Goal: Task Accomplishment & Management: Manage account settings

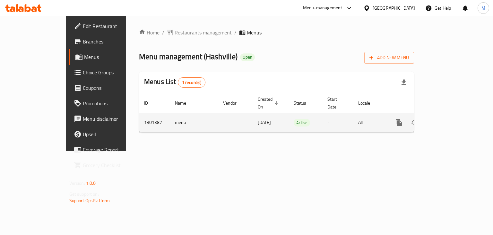
click at [448, 120] on icon "enhanced table" at bounding box center [446, 123] width 6 height 6
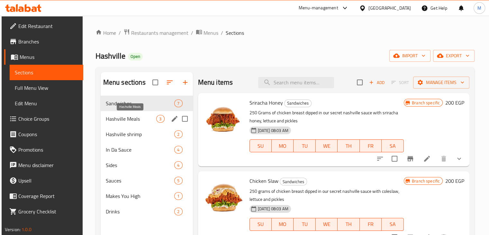
click at [137, 119] on span "Hashville Meals" at bounding box center [131, 119] width 51 height 8
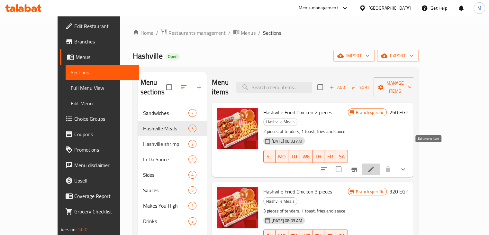
click at [375, 165] on icon at bounding box center [371, 169] width 8 height 8
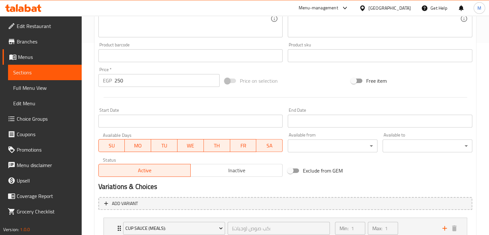
scroll to position [239, 0]
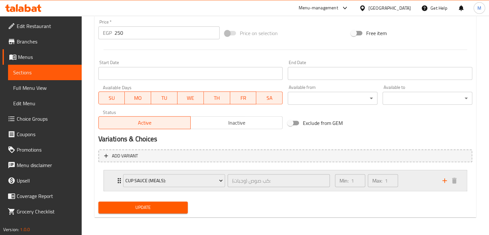
click at [423, 181] on div "Min: 1 ​ Max: 1 ​" at bounding box center [384, 180] width 107 height 21
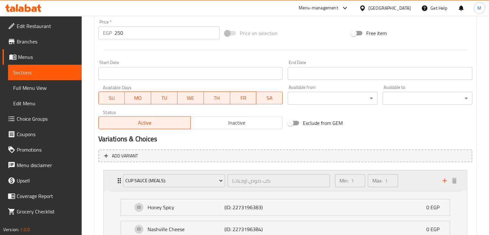
click at [423, 181] on div "Min: 1 ​ Max: 1 ​" at bounding box center [384, 180] width 107 height 21
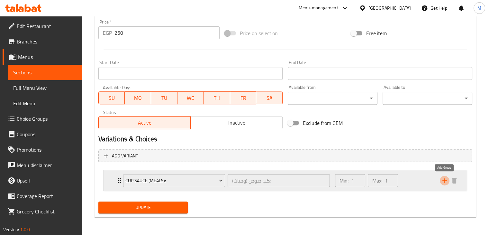
click at [443, 181] on icon "add" at bounding box center [444, 180] width 8 height 8
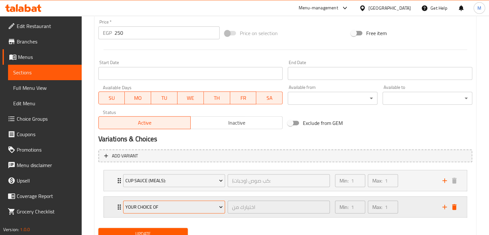
click at [192, 203] on span "Your Choice Of" at bounding box center [173, 207] width 97 height 8
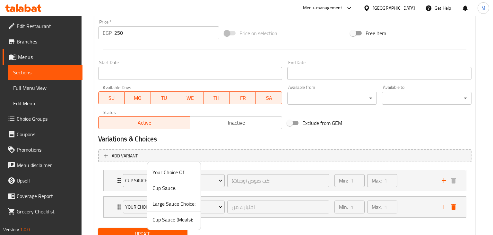
click at [176, 174] on span "Your Choice Of" at bounding box center [174, 172] width 43 height 8
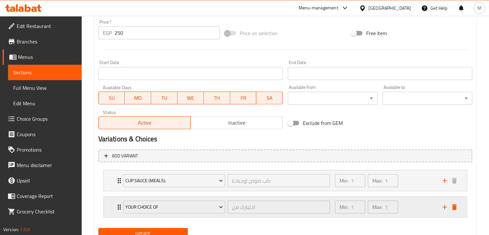
click at [425, 202] on div "Min: 1 ​ Max: 1 ​" at bounding box center [384, 206] width 107 height 21
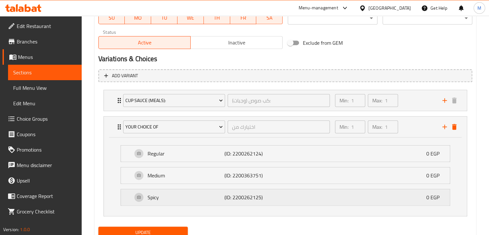
scroll to position [344, 0]
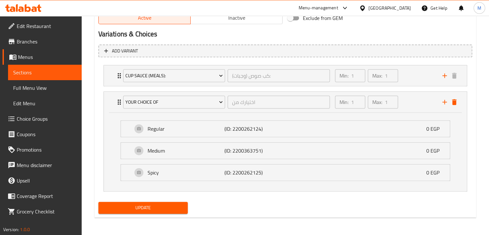
click at [174, 201] on button "Update" at bounding box center [143, 207] width 90 height 12
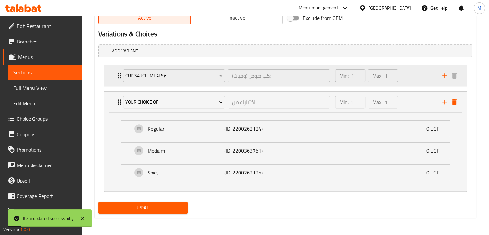
click at [410, 77] on div "Min: 1 ​ Max: 1 ​" at bounding box center [384, 75] width 107 height 21
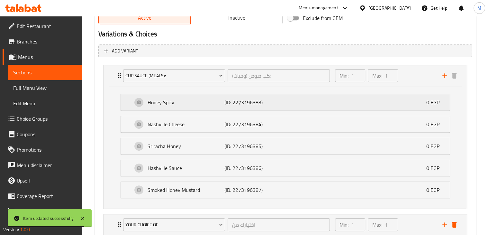
click at [369, 108] on div "Honey Spicy (ID: 2273196383) 0 EGP" at bounding box center [286, 102] width 309 height 16
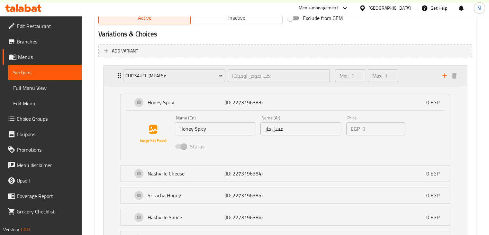
click at [410, 74] on div "Min: 1 ​ Max: 1 ​" at bounding box center [384, 75] width 107 height 21
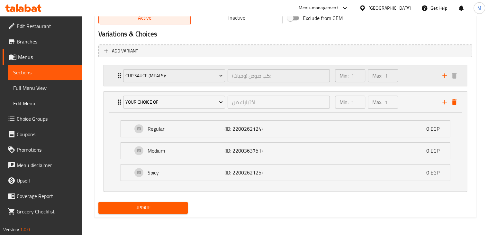
click at [410, 74] on div "Min: 1 ​ Max: 1 ​" at bounding box center [384, 75] width 107 height 21
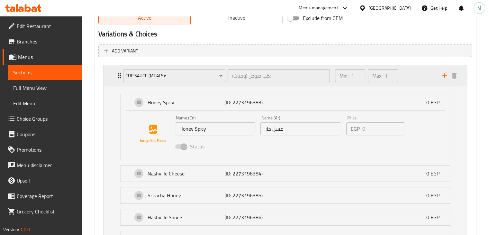
click at [410, 74] on div "Min: 1 ​ Max: 1 ​" at bounding box center [384, 75] width 107 height 21
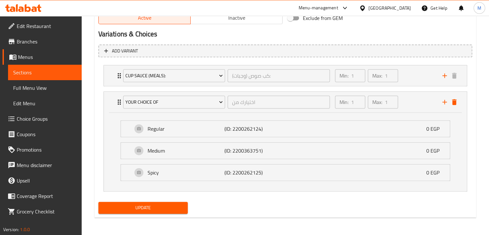
click at [144, 208] on span "Update" at bounding box center [142, 207] width 79 height 8
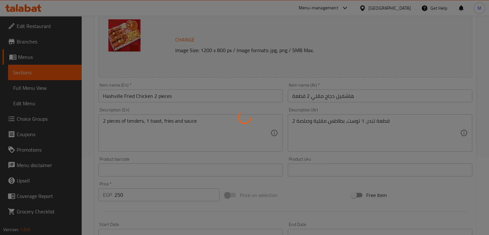
scroll to position [0, 0]
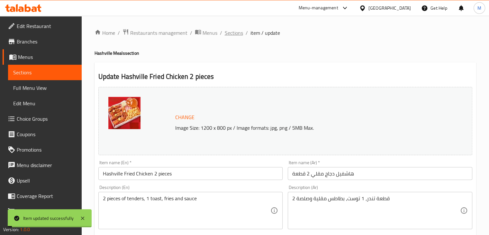
click at [235, 32] on span "Sections" at bounding box center [234, 33] width 18 height 8
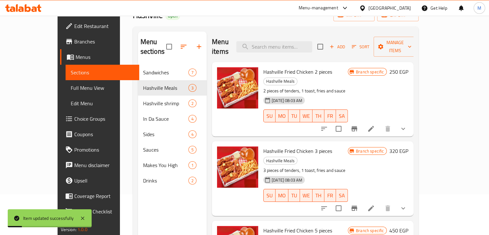
scroll to position [42, 0]
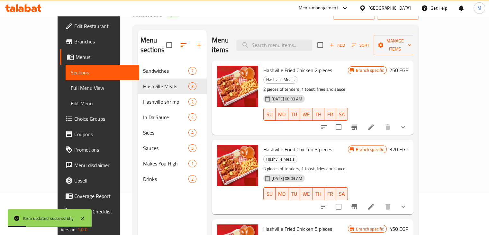
click at [375, 202] on icon at bounding box center [371, 206] width 8 height 8
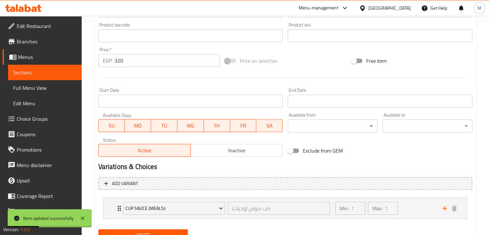
scroll to position [239, 0]
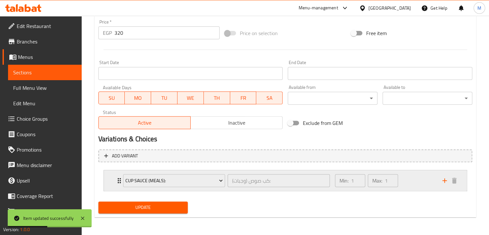
click at [413, 183] on div "Min: 1 ​ Max: 1 ​" at bounding box center [384, 180] width 107 height 21
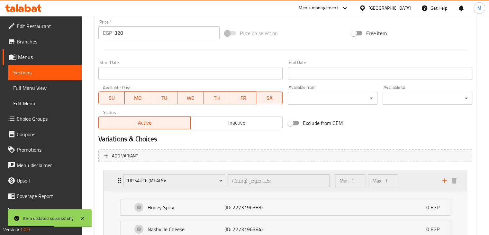
click at [413, 183] on div "Min: 1 ​ Max: 1 ​" at bounding box center [384, 180] width 107 height 21
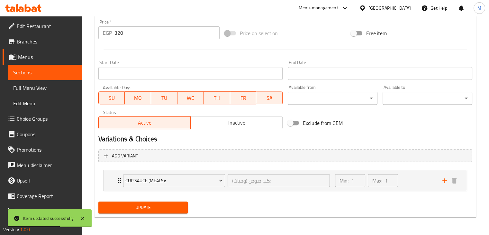
click at [417, 162] on div "Add variant Cup Sauce (Meals): كب صوص (وجبات): ​ Min: 1 ​ Max: 1 ​ Honey Spicy …" at bounding box center [285, 172] width 379 height 52
click at [441, 180] on icon "add" at bounding box center [444, 180] width 8 height 8
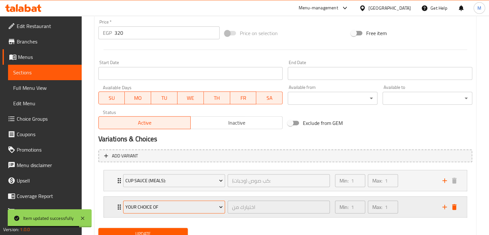
click at [189, 207] on span "Your Choice Of" at bounding box center [173, 207] width 97 height 8
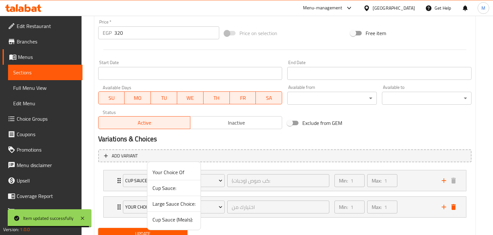
click at [427, 207] on div at bounding box center [246, 117] width 493 height 235
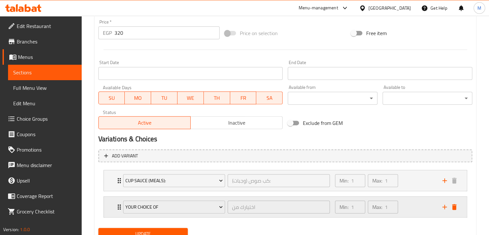
click at [415, 207] on div "Min: 1 ​ Max: 1 ​" at bounding box center [384, 206] width 107 height 21
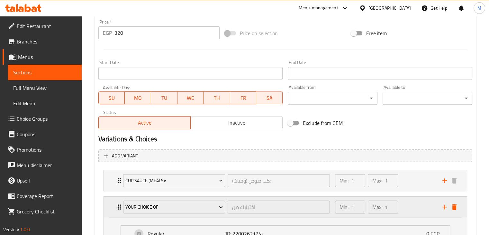
click at [415, 207] on div "Min: 1 ​ Max: 1 ​" at bounding box center [384, 206] width 107 height 21
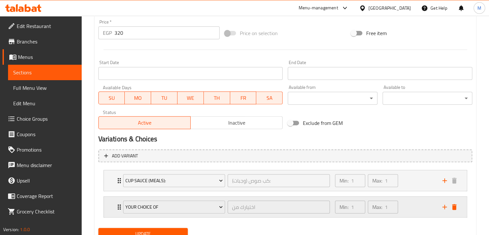
scroll to position [265, 0]
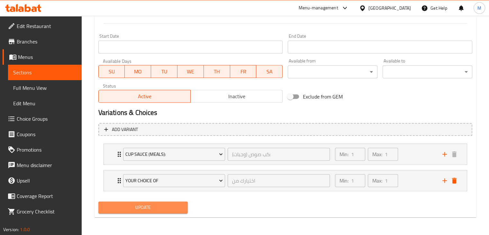
click at [170, 205] on span "Update" at bounding box center [142, 207] width 79 height 8
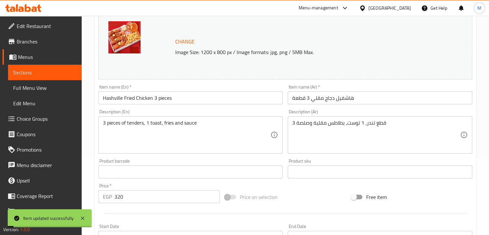
scroll to position [0, 0]
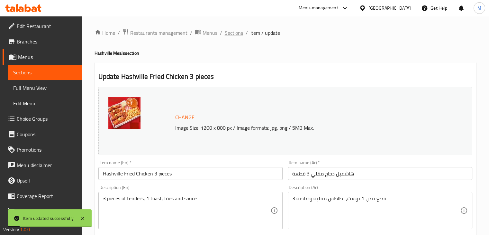
click at [236, 29] on span "Sections" at bounding box center [234, 33] width 18 height 8
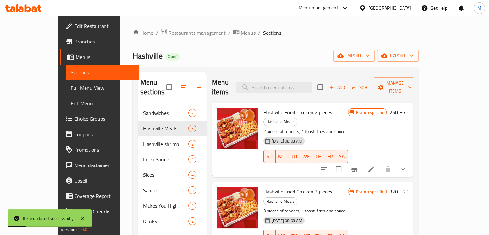
scroll to position [90, 0]
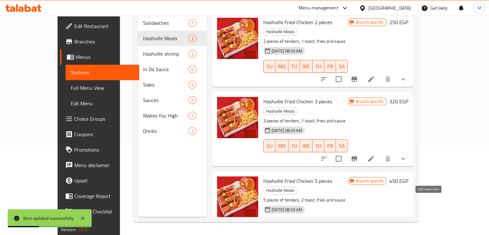
click at [374, 234] on icon at bounding box center [371, 238] width 6 height 6
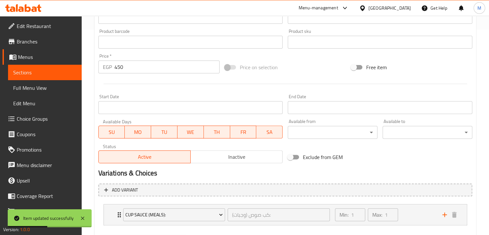
scroll to position [239, 0]
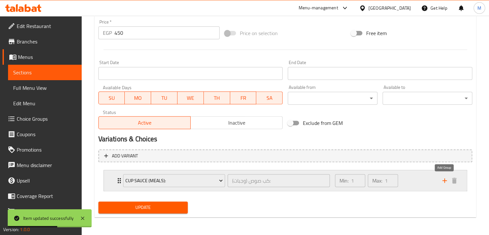
click at [446, 182] on icon "add" at bounding box center [444, 180] width 8 height 8
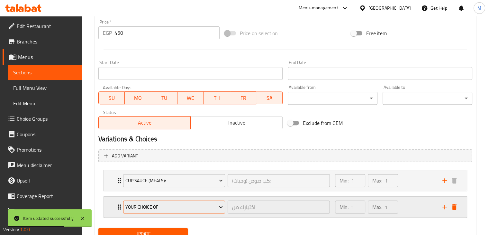
click at [163, 201] on button "Your Choice Of" at bounding box center [174, 206] width 102 height 13
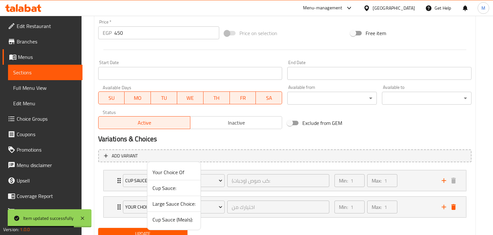
click at [172, 174] on span "Your Choice Of" at bounding box center [174, 172] width 43 height 8
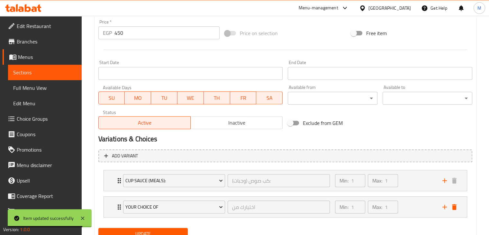
click at [163, 230] on span "Update" at bounding box center [142, 233] width 79 height 8
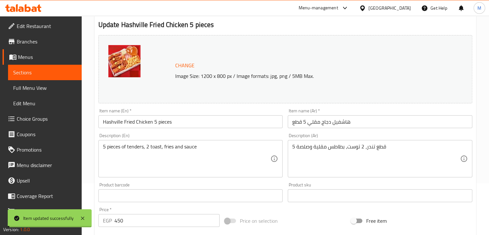
scroll to position [0, 0]
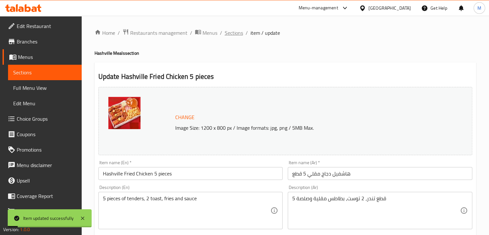
click at [230, 32] on span "Sections" at bounding box center [234, 33] width 18 height 8
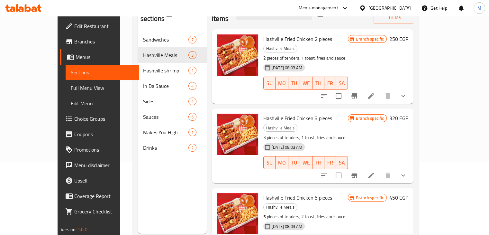
scroll to position [75, 0]
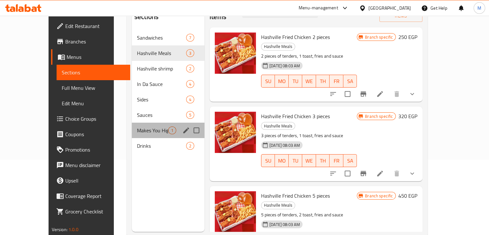
click at [132, 122] on div "Makes You High 1" at bounding box center [168, 129] width 73 height 15
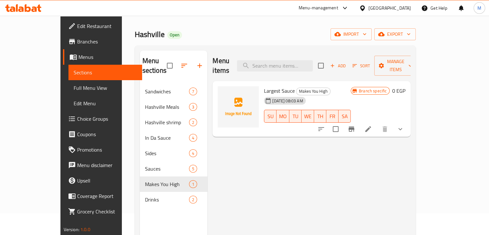
scroll to position [19, 0]
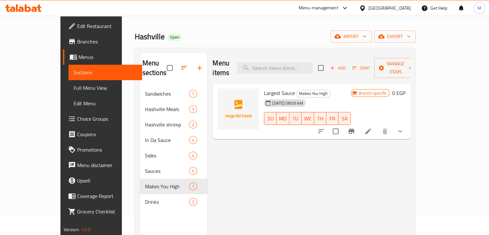
click at [408, 123] on button "show more" at bounding box center [399, 130] width 15 height 15
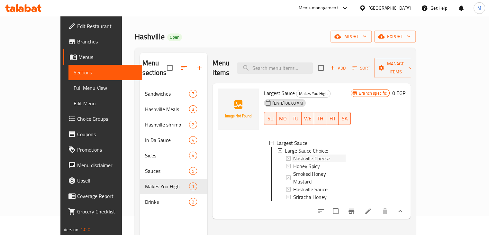
click at [321, 154] on div "Nashville Cheese" at bounding box center [319, 158] width 52 height 8
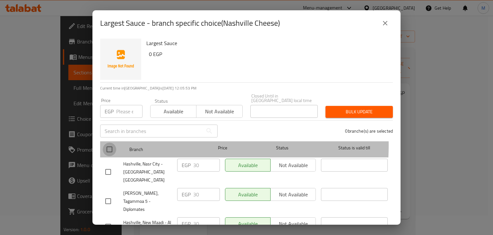
click at [112, 142] on input "checkbox" at bounding box center [109, 148] width 13 height 13
checkbox input "true"
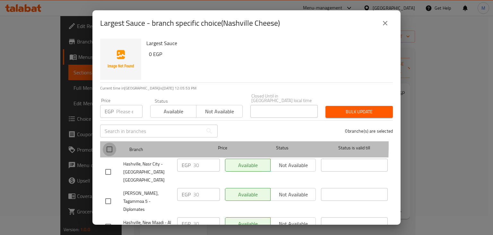
checkbox input "true"
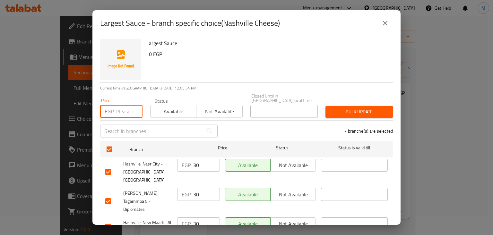
click at [123, 106] on input "number" at bounding box center [129, 111] width 26 height 13
click at [383, 24] on icon "close" at bounding box center [386, 23] width 8 height 8
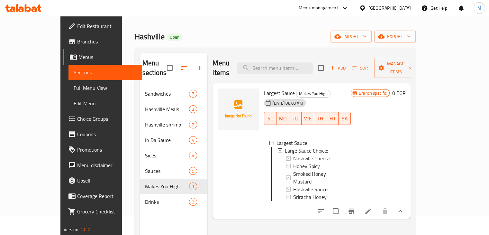
click at [372, 207] on icon at bounding box center [368, 211] width 8 height 8
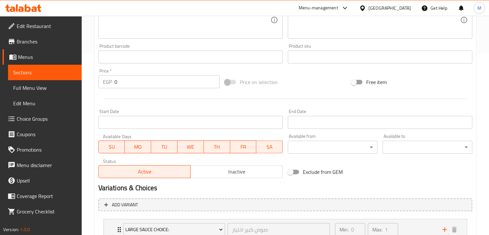
scroll to position [230, 0]
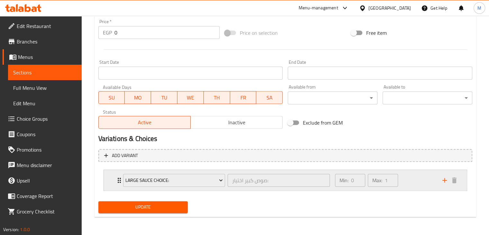
click at [409, 188] on div "Min: 0 ​ Max: 1 ​" at bounding box center [384, 180] width 107 height 21
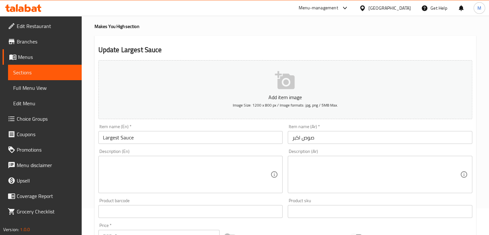
scroll to position [0, 0]
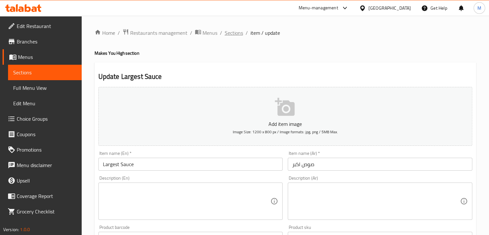
click at [240, 35] on span "Sections" at bounding box center [234, 33] width 18 height 8
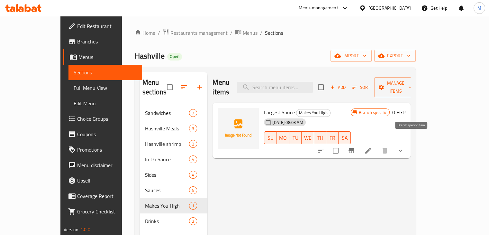
click at [355, 146] on icon "Branch-specific-item" at bounding box center [351, 150] width 8 height 8
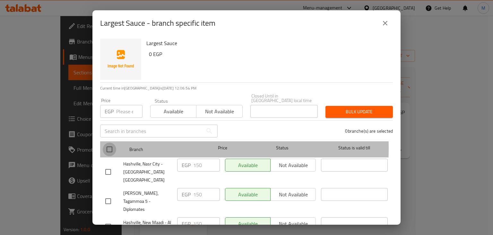
click at [111, 143] on input "checkbox" at bounding box center [109, 148] width 13 height 13
checkbox input "true"
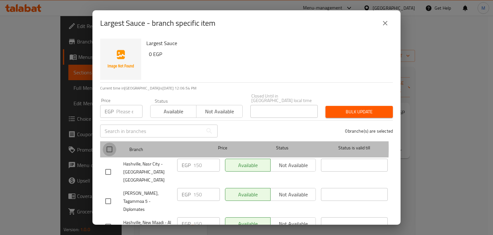
checkbox input "true"
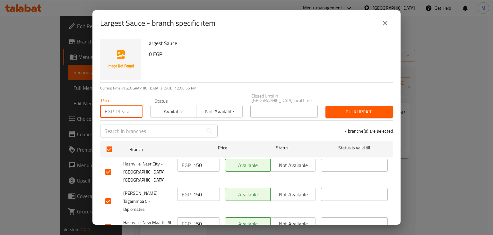
click at [122, 111] on input "number" at bounding box center [129, 111] width 26 height 13
type input "0"
click at [186, 107] on span "Available" at bounding box center [173, 111] width 41 height 9
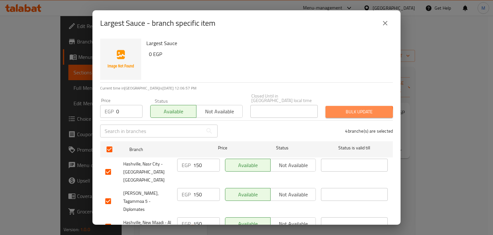
click at [355, 109] on span "Bulk update" at bounding box center [359, 112] width 57 height 8
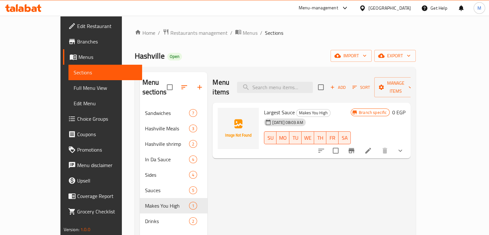
click at [77, 118] on span "Choice Groups" at bounding box center [107, 119] width 60 height 8
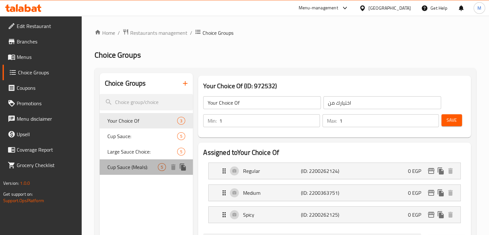
click at [141, 161] on div "Cup Sauce (Meals): 5" at bounding box center [146, 166] width 93 height 15
type input "Cup Sauce (Meals):"
type input "كب صوص (وجبات):"
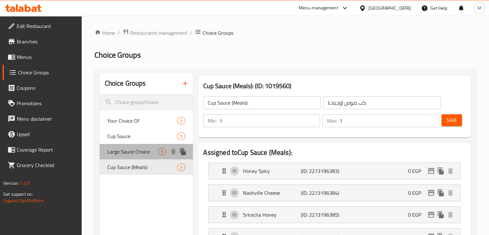
click at [145, 157] on div "Large Sauce Choice: 5" at bounding box center [146, 151] width 93 height 15
type input "Large Sauce Choice:"
type input "صوص كبير اختيار:"
type input "0"
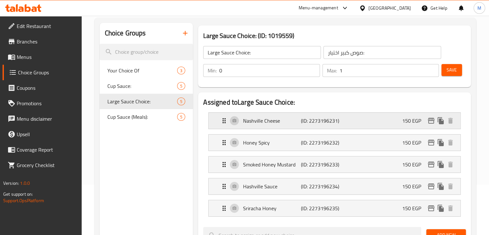
scroll to position [52, 0]
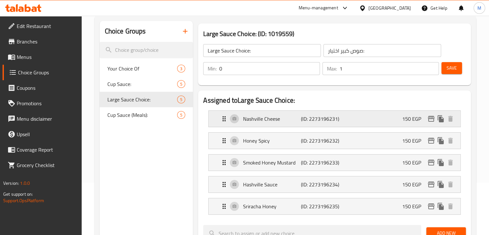
click at [359, 119] on div "Nashville Cheese (ID: 2273196231) 150 EGP" at bounding box center [336, 119] width 232 height 16
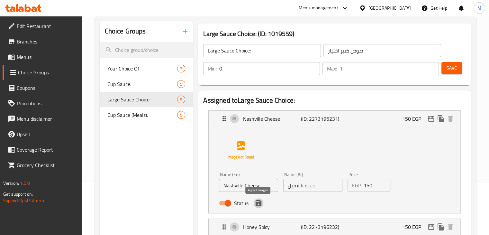
click at [254, 205] on icon "save" at bounding box center [258, 203] width 8 height 8
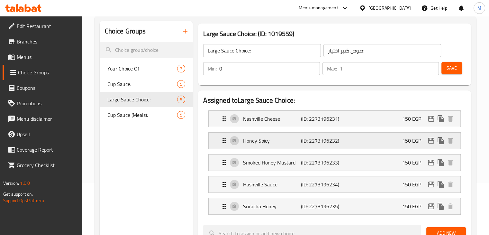
click at [318, 141] on p "(ID: 2273196232)" at bounding box center [320, 141] width 39 height 8
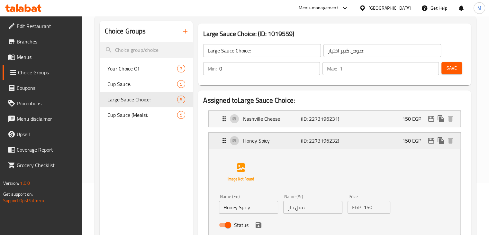
click at [316, 142] on p "(ID: 2273196232)" at bounding box center [320, 141] width 39 height 8
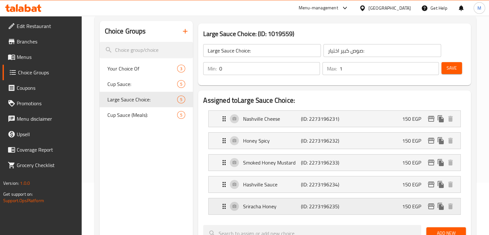
click at [289, 204] on p "Sriracha Honey" at bounding box center [272, 206] width 58 height 8
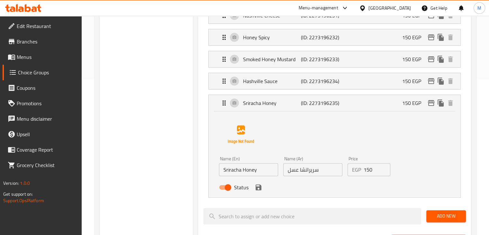
scroll to position [155, 0]
click at [259, 188] on icon "save" at bounding box center [258, 187] width 8 height 8
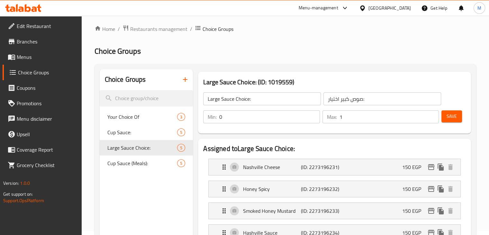
scroll to position [0, 0]
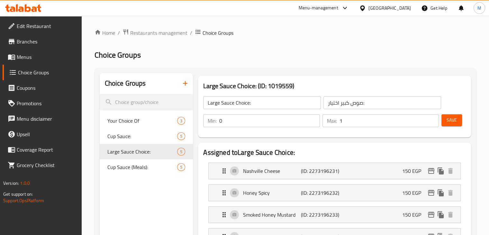
click at [456, 119] on span "Save" at bounding box center [451, 120] width 10 height 8
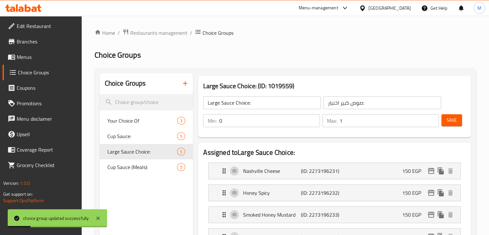
click at [48, 60] on span "Menus" at bounding box center [47, 57] width 60 height 8
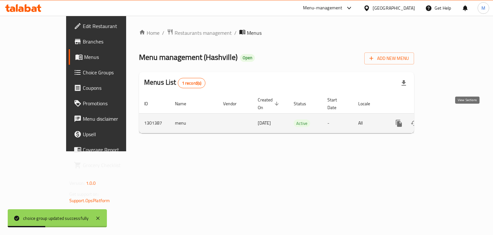
click at [448, 120] on icon "enhanced table" at bounding box center [446, 123] width 6 height 6
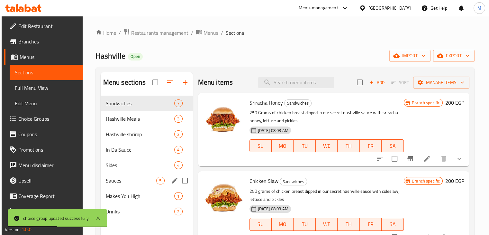
click at [118, 197] on span "Makes You High" at bounding box center [140, 196] width 69 height 8
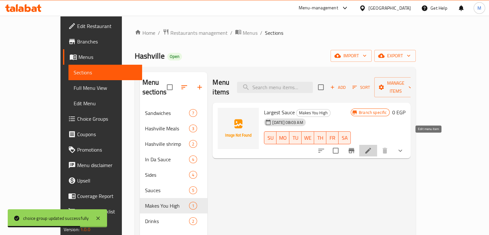
click at [371, 147] on icon at bounding box center [368, 150] width 6 height 6
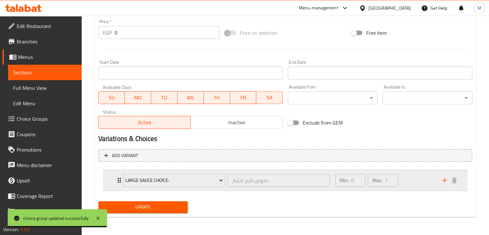
scroll to position [230, 0]
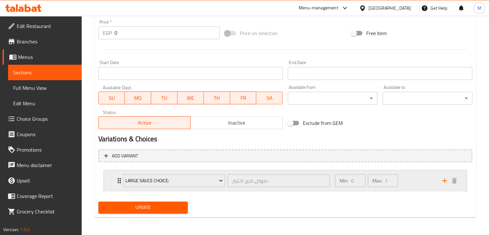
click at [419, 176] on div "Min: 0 ​ Max: 1 ​" at bounding box center [384, 180] width 107 height 21
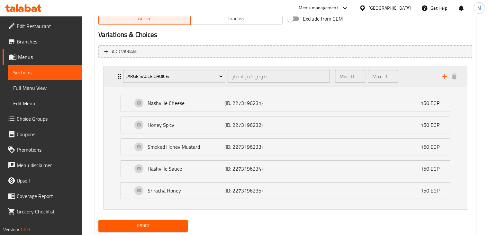
scroll to position [352, 0]
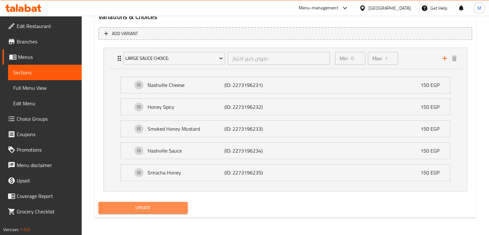
click at [155, 203] on span "Update" at bounding box center [142, 207] width 79 height 8
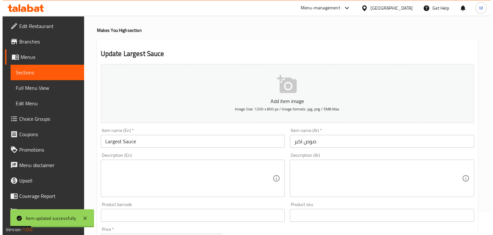
scroll to position [0, 0]
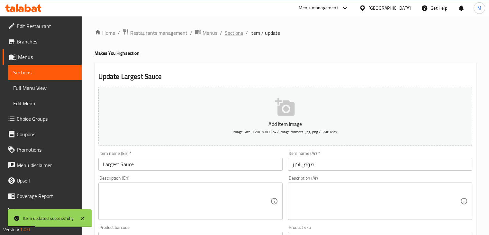
click at [235, 35] on span "Sections" at bounding box center [234, 33] width 18 height 8
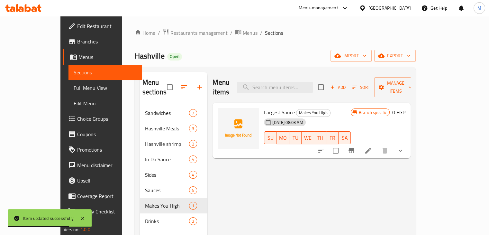
click at [359, 143] on button "Branch-specific-item" at bounding box center [350, 150] width 15 height 15
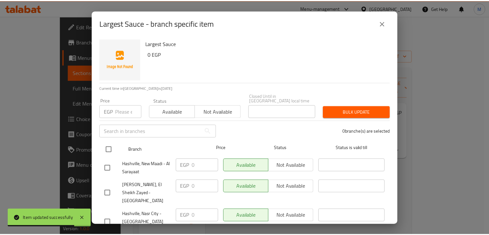
scroll to position [30, 0]
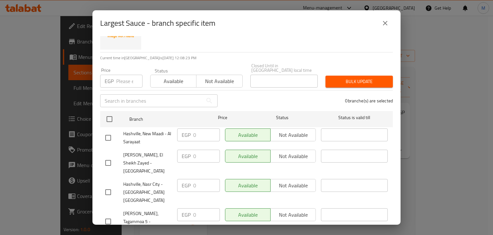
click at [393, 25] on button "close" at bounding box center [385, 22] width 15 height 15
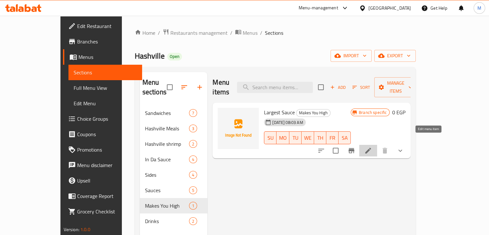
click at [372, 146] on icon at bounding box center [368, 150] width 8 height 8
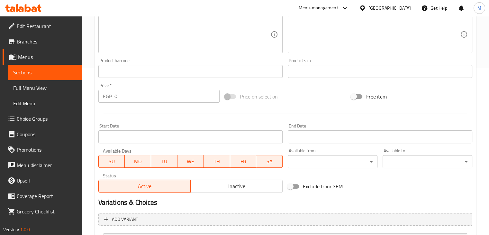
scroll to position [230, 0]
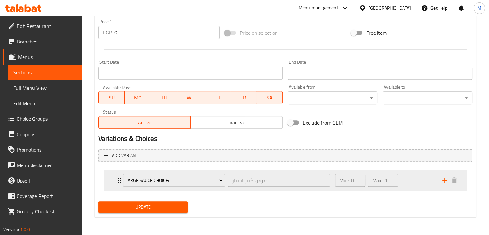
click at [426, 178] on div "Min: 0 ​ Max: 1 ​" at bounding box center [384, 180] width 107 height 21
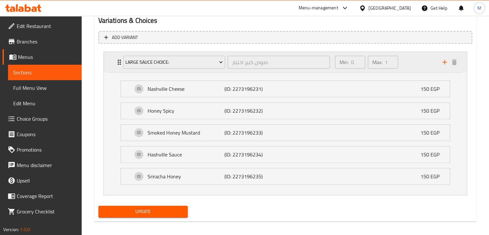
scroll to position [352, 0]
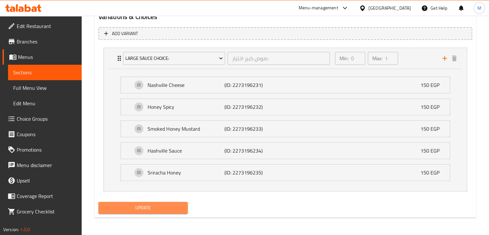
click at [177, 207] on span "Update" at bounding box center [142, 207] width 79 height 8
click at [41, 124] on link "Choice Groups" at bounding box center [42, 118] width 79 height 15
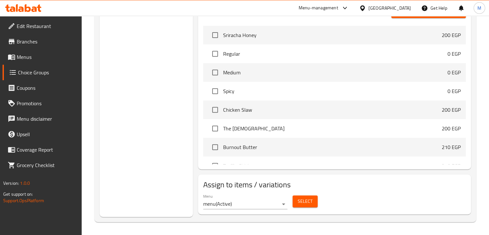
scroll to position [91, 0]
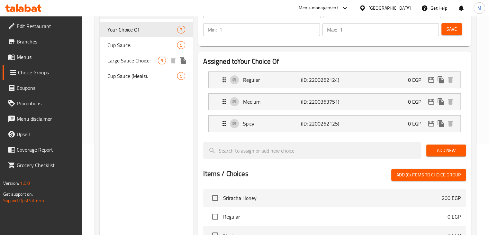
click at [141, 57] on span "Large Sauce Choice:" at bounding box center [132, 61] width 51 height 8
type input "Large Sauce Choice:"
type input "صوص كبير اختيار:"
type input "0"
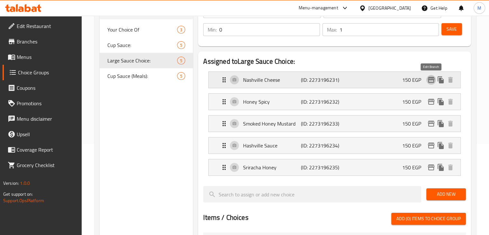
click at [434, 83] on icon "edit" at bounding box center [431, 80] width 8 height 8
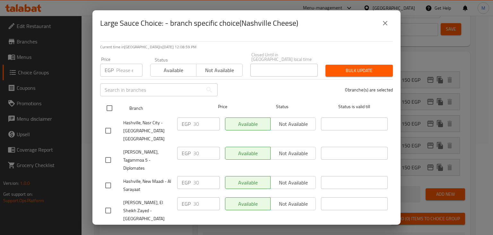
click at [108, 110] on input "checkbox" at bounding box center [109, 107] width 13 height 13
checkbox input "true"
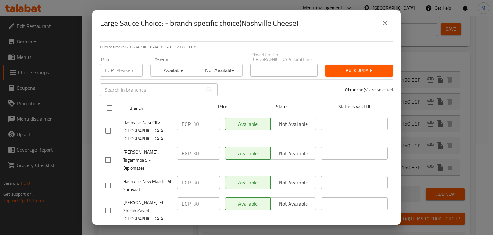
checkbox input "true"
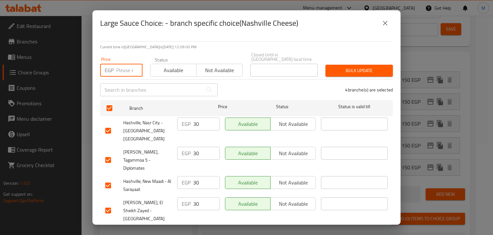
click at [123, 74] on input "number" at bounding box center [129, 70] width 26 height 13
type input "150"
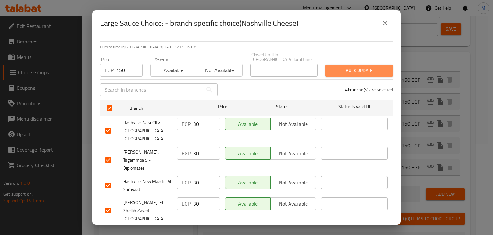
click at [342, 71] on span "Bulk update" at bounding box center [359, 71] width 57 height 8
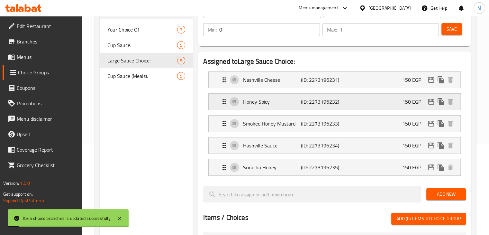
click at [437, 103] on icon "duplicate" at bounding box center [441, 102] width 8 height 8
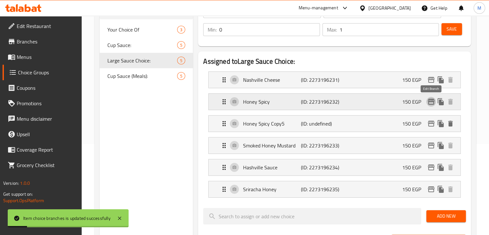
click at [433, 103] on icon "edit" at bounding box center [431, 102] width 8 height 8
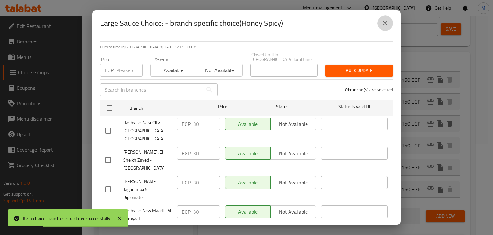
click at [386, 21] on button "close" at bounding box center [385, 22] width 15 height 15
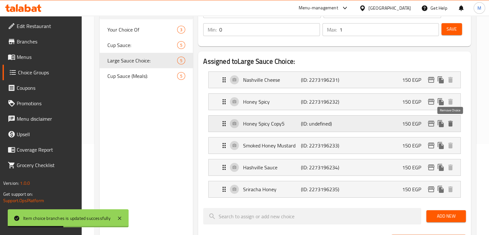
click at [452, 125] on icon "delete" at bounding box center [450, 124] width 8 height 8
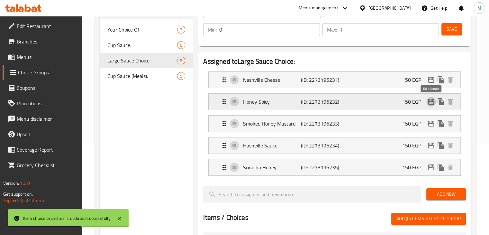
click at [433, 102] on icon "edit" at bounding box center [431, 102] width 6 height 6
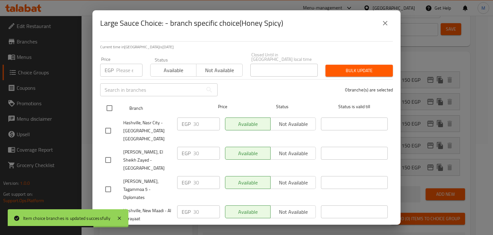
click at [111, 104] on input "checkbox" at bounding box center [109, 107] width 13 height 13
checkbox input "true"
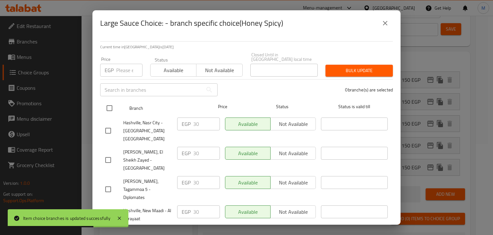
checkbox input "true"
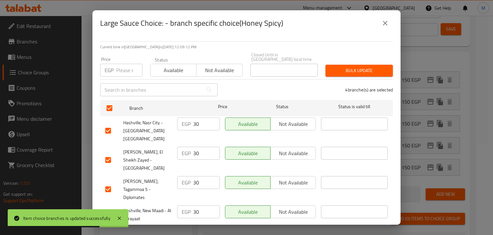
click at [117, 67] on input "number" at bounding box center [129, 70] width 26 height 13
type input "150"
click at [173, 72] on span "Available" at bounding box center [173, 70] width 41 height 9
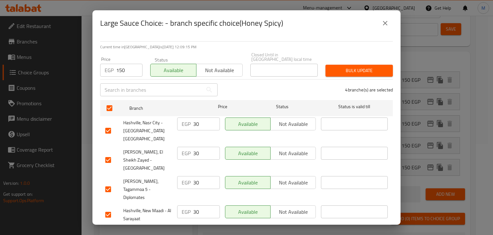
click at [335, 73] on span "Bulk update" at bounding box center [359, 71] width 57 height 8
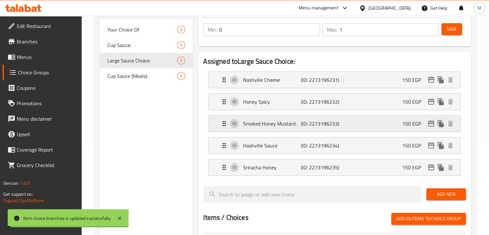
click at [431, 120] on icon "edit" at bounding box center [431, 123] width 6 height 6
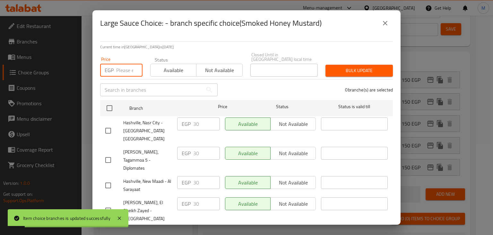
click at [117, 70] on input "number" at bounding box center [129, 70] width 26 height 13
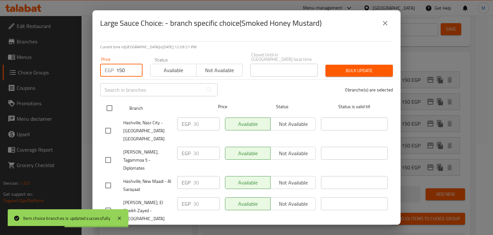
type input "150"
click at [110, 110] on input "checkbox" at bounding box center [109, 107] width 13 height 13
checkbox input "true"
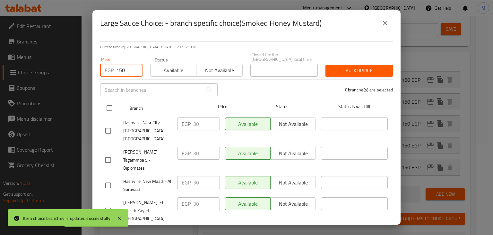
checkbox input "true"
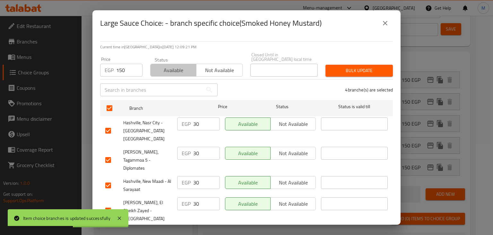
click at [194, 75] on span "Available" at bounding box center [173, 70] width 41 height 9
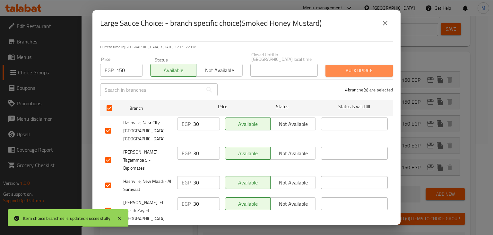
click at [343, 73] on span "Bulk update" at bounding box center [359, 71] width 57 height 8
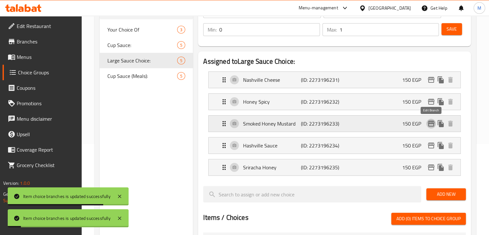
click at [430, 126] on icon "edit" at bounding box center [431, 124] width 8 height 8
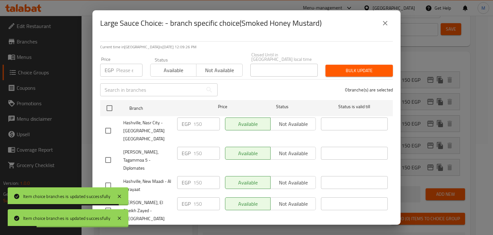
click at [387, 31] on button "close" at bounding box center [385, 22] width 15 height 15
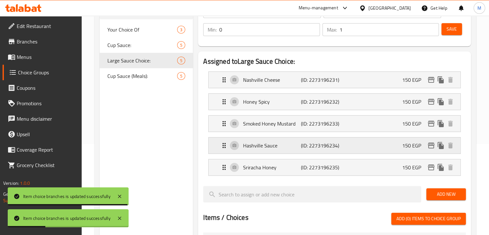
click at [429, 141] on icon "edit" at bounding box center [431, 145] width 8 height 8
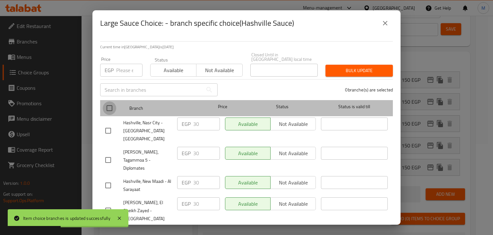
click at [111, 110] on input "checkbox" at bounding box center [109, 107] width 13 height 13
checkbox input "true"
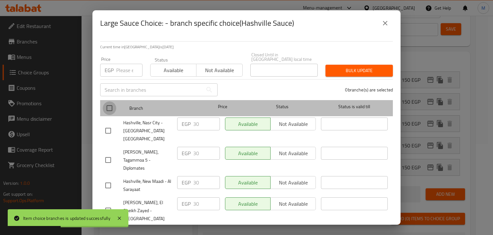
checkbox input "true"
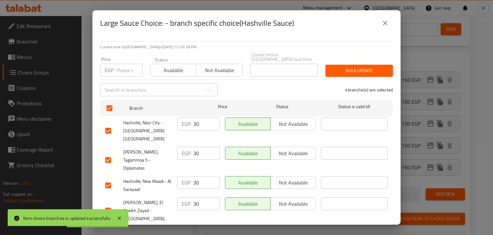
click at [121, 66] on input "number" at bounding box center [129, 70] width 26 height 13
type input "150"
click at [166, 70] on span "Available" at bounding box center [173, 70] width 41 height 9
click at [339, 78] on div "Bulk update" at bounding box center [359, 71] width 75 height 20
click at [355, 75] on button "Bulk update" at bounding box center [359, 71] width 67 height 12
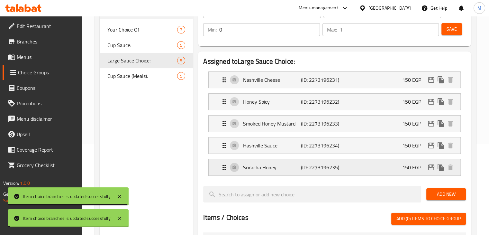
click at [432, 170] on icon "edit" at bounding box center [431, 167] width 8 height 8
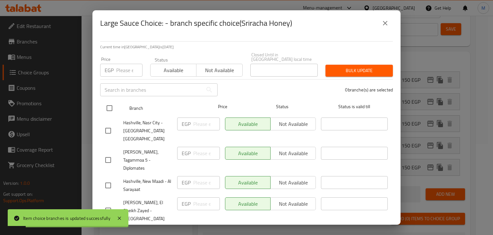
click at [114, 112] on input "checkbox" at bounding box center [109, 107] width 13 height 13
checkbox input "true"
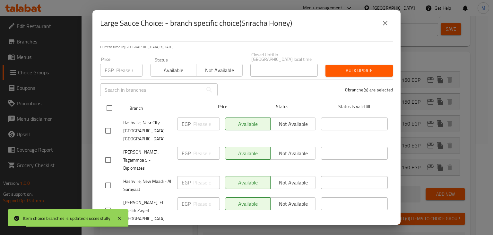
checkbox input "true"
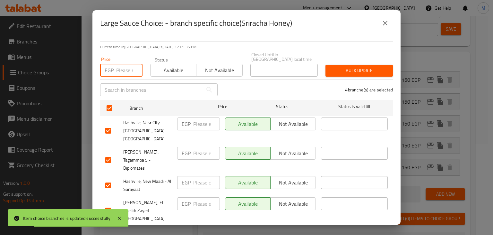
click at [124, 74] on input "number" at bounding box center [129, 70] width 26 height 13
type input "150"
click at [171, 72] on span "Available" at bounding box center [173, 70] width 41 height 9
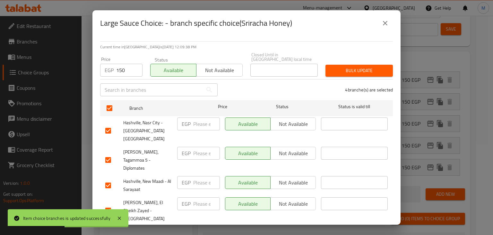
click at [349, 69] on span "Bulk update" at bounding box center [359, 71] width 57 height 8
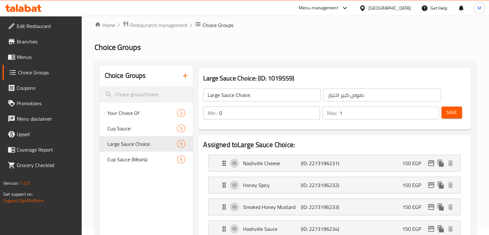
scroll to position [3, 0]
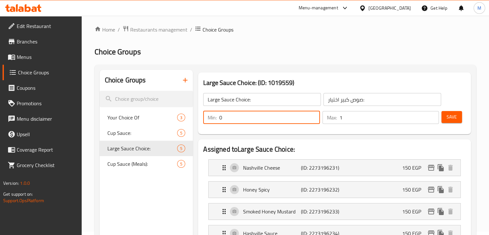
click at [293, 119] on input "0" at bounding box center [269, 117] width 100 height 13
type input "1"
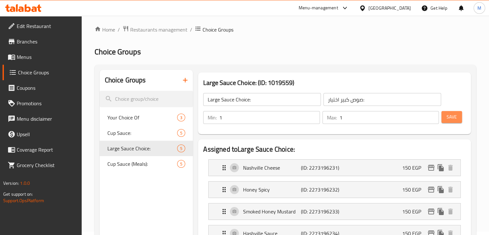
click at [448, 119] on span "Save" at bounding box center [451, 117] width 10 height 8
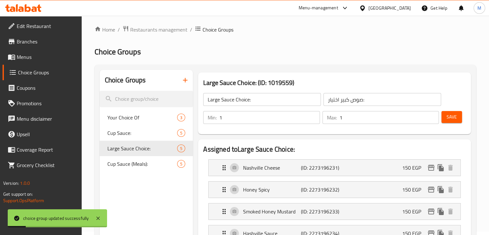
click at [41, 57] on span "Menus" at bounding box center [47, 57] width 60 height 8
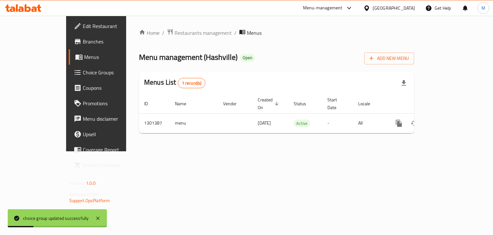
drag, startPoint x: 245, startPoint y: 106, endPoint x: 424, endPoint y: 101, distance: 179.4
click at [423, 100] on table "ID Name Vendor Created On sorted descending Status Start Date Locale Actions 13…" at bounding box center [298, 113] width 319 height 39
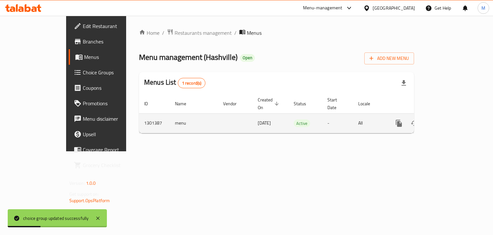
click at [449, 119] on icon "enhanced table" at bounding box center [446, 123] width 8 height 8
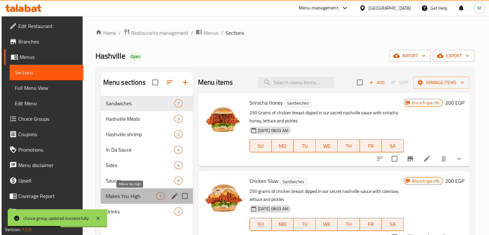
click at [133, 197] on span "Makes You High" at bounding box center [131, 196] width 51 height 8
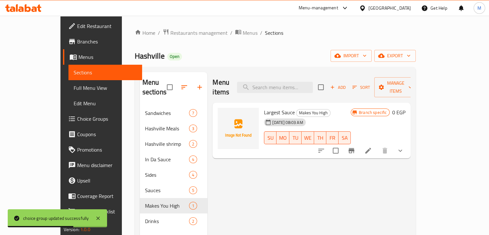
click at [372, 146] on icon at bounding box center [368, 150] width 8 height 8
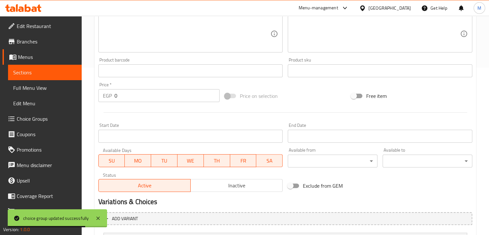
scroll to position [230, 0]
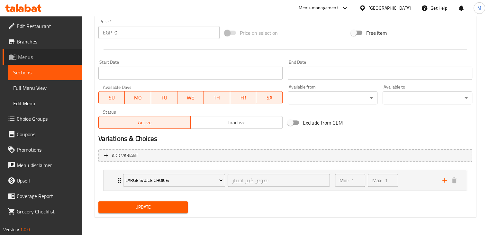
click at [61, 57] on span "Menus" at bounding box center [47, 57] width 58 height 8
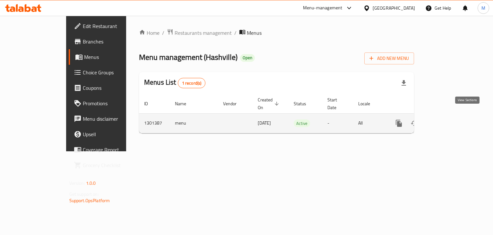
click at [453, 122] on link "enhanced table" at bounding box center [445, 122] width 15 height 15
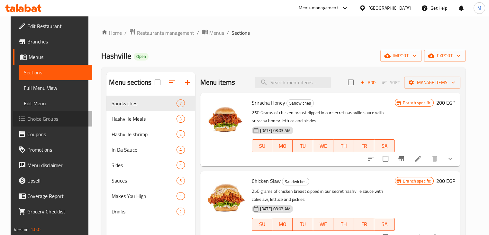
click at [53, 115] on span "Choice Groups" at bounding box center [57, 119] width 60 height 8
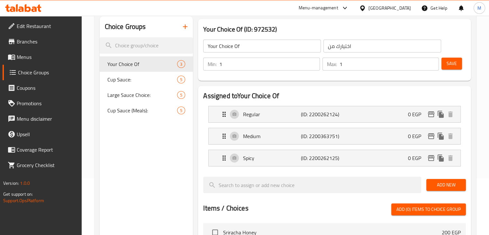
scroll to position [58, 0]
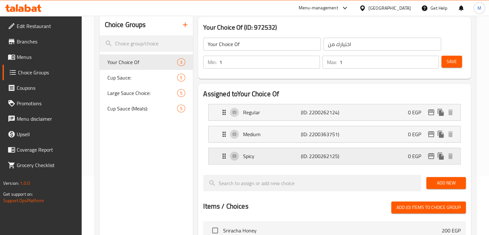
click at [271, 160] on div "Spicy (ID: 2200262125) 0 EGP" at bounding box center [336, 156] width 232 height 16
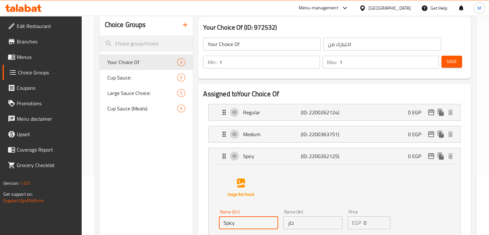
drag, startPoint x: 254, startPoint y: 223, endPoint x: 193, endPoint y: 226, distance: 60.5
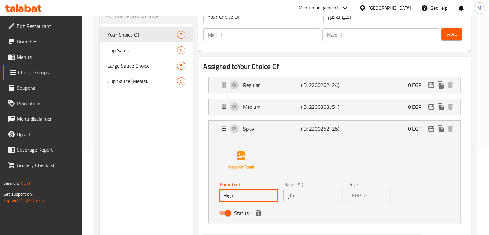
click at [263, 214] on div "Status" at bounding box center [312, 212] width 192 height 17
click at [258, 214] on icon "save" at bounding box center [258, 213] width 8 height 8
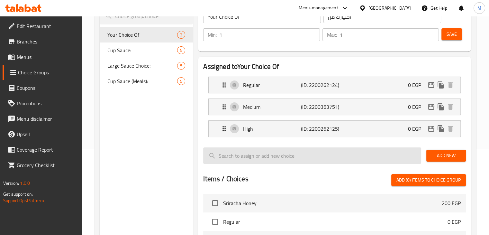
type input "High"
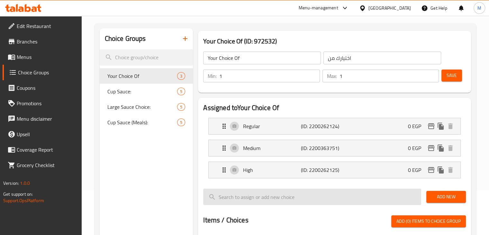
scroll to position [42, 0]
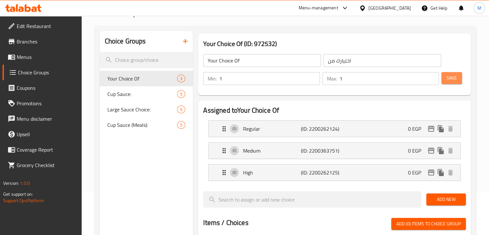
click at [450, 79] on span "Save" at bounding box center [451, 78] width 10 height 8
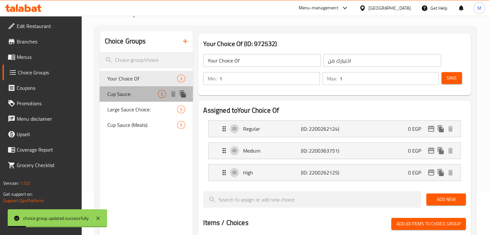
click at [136, 93] on span "Cup Sauce:" at bounding box center [132, 94] width 51 height 8
type input "Cup Sauce:"
type input "كب الصوص:"
type input "0"
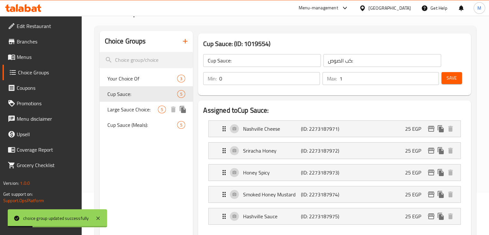
click at [138, 116] on div "Large Sauce Choice: 5" at bounding box center [146, 109] width 93 height 15
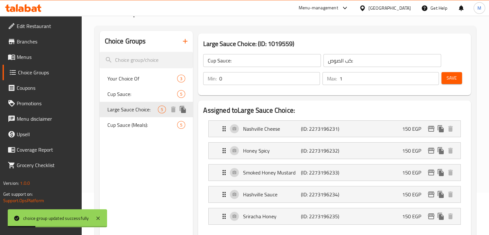
type input "Large Sauce Choice:"
type input "صوص كبير اختيار:"
type input "1"
click at [135, 125] on span "Cup Sauce (Meals):" at bounding box center [142, 125] width 70 height 8
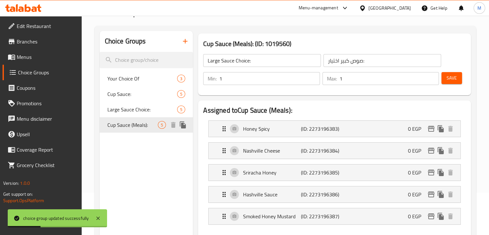
type input "Cup Sauce (Meals):"
type input "كب صوص (وجبات):"
click at [130, 83] on div "Your Choice Of 3" at bounding box center [146, 78] width 93 height 15
type input "Your Choice Of"
type input "اختيارك من"
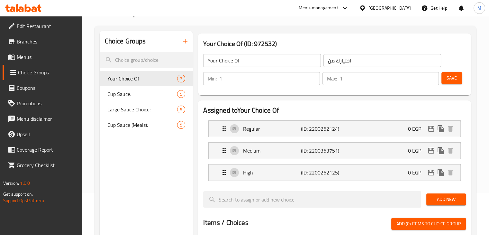
click at [13, 4] on icon at bounding box center [23, 8] width 36 height 8
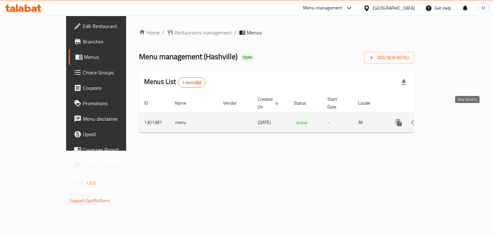
click at [448, 120] on icon "enhanced table" at bounding box center [446, 123] width 6 height 6
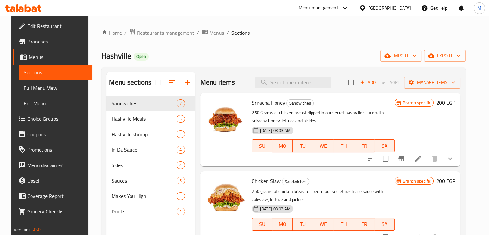
click at [286, 47] on div "Home / Restaurants management / Menus / Sections Hashville Open import export M…" at bounding box center [283, 170] width 364 height 283
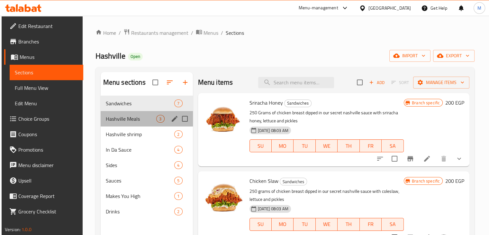
click at [142, 122] on div "Hashville Meals 3" at bounding box center [147, 118] width 92 height 15
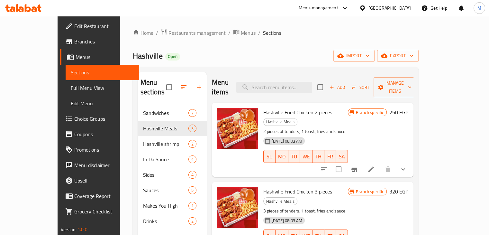
click at [407, 165] on icon "show more" at bounding box center [403, 169] width 8 height 8
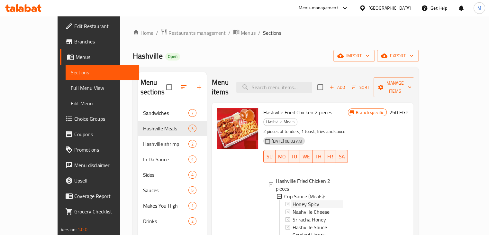
click at [298, 200] on span "Honey Spicy" at bounding box center [305, 204] width 27 height 8
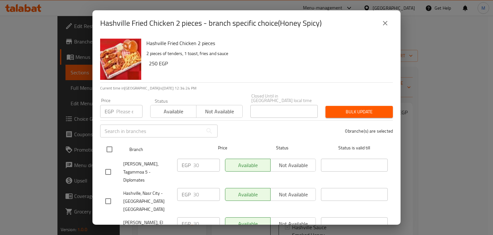
click at [111, 146] on input "checkbox" at bounding box center [109, 148] width 13 height 13
checkbox input "true"
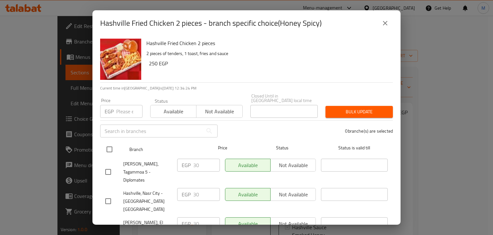
checkbox input "true"
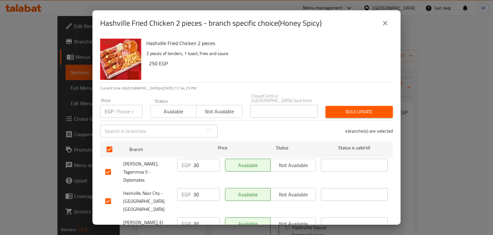
click at [125, 111] on input "number" at bounding box center [129, 111] width 26 height 13
type input "0"
click at [351, 108] on span "Bulk update" at bounding box center [359, 112] width 57 height 8
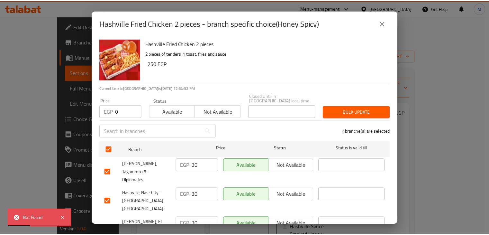
scroll to position [30, 0]
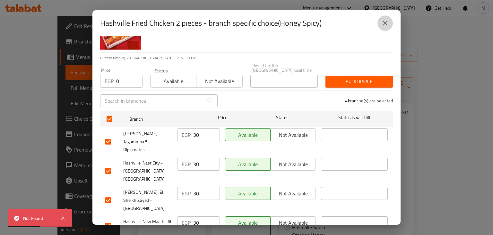
click at [386, 22] on icon "close" at bounding box center [386, 23] width 8 height 8
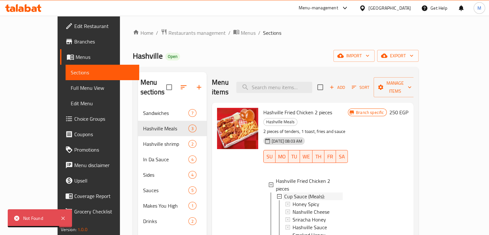
click at [306, 192] on span "Cup Sauce (Meals):" at bounding box center [304, 196] width 40 height 8
click at [283, 192] on div "Cup Sauce (Meals):" at bounding box center [313, 196] width 60 height 8
click at [277, 194] on icon at bounding box center [279, 196] width 4 height 4
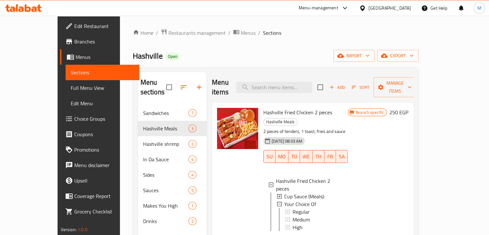
click at [277, 194] on icon at bounding box center [279, 196] width 4 height 4
click at [292, 200] on span "Honey Spicy" at bounding box center [305, 204] width 27 height 8
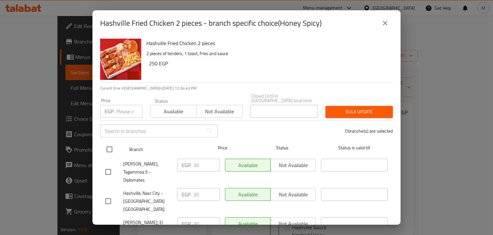
click at [106, 148] on input "checkbox" at bounding box center [109, 148] width 13 height 13
checkbox input "true"
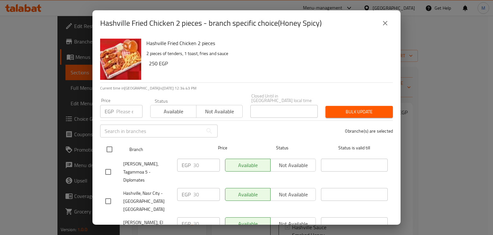
checkbox input "true"
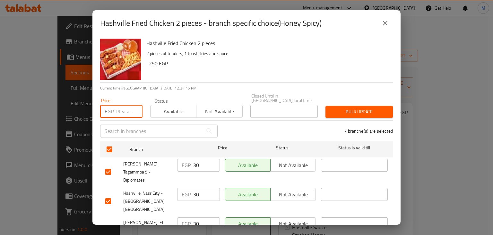
click at [122, 105] on input "number" at bounding box center [129, 111] width 26 height 13
type input "0"
click at [168, 112] on button "Available" at bounding box center [173, 111] width 46 height 13
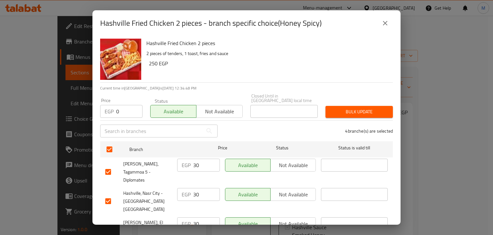
click at [364, 108] on span "Bulk update" at bounding box center [359, 112] width 57 height 8
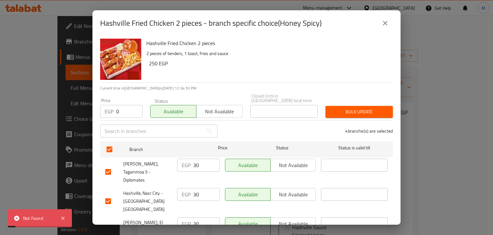
click at [379, 26] on button "close" at bounding box center [385, 22] width 15 height 15
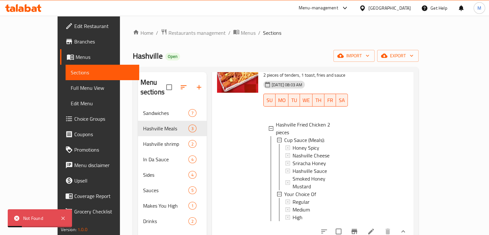
scroll to position [58, 0]
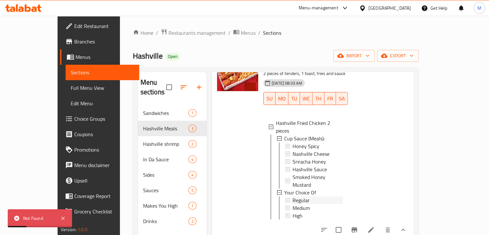
click at [299, 196] on div "Regular" at bounding box center [317, 200] width 50 height 8
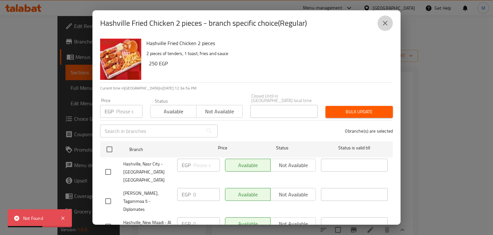
click at [382, 26] on icon "close" at bounding box center [386, 23] width 8 height 8
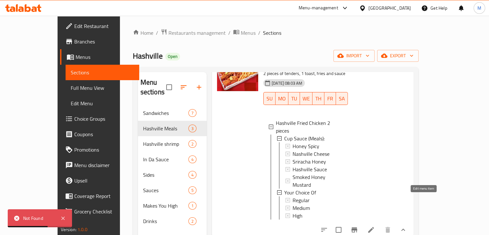
click at [380, 224] on li at bounding box center [371, 230] width 18 height 12
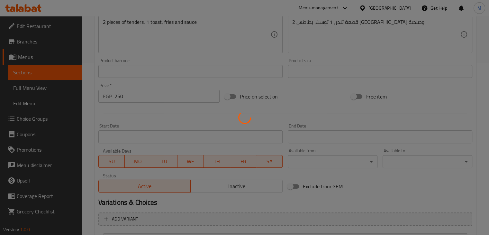
type input "كب صوص (وجبات):"
type input "1"
type input "اختيارك من"
type input "1"
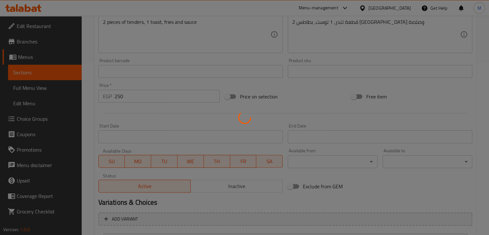
type input "1"
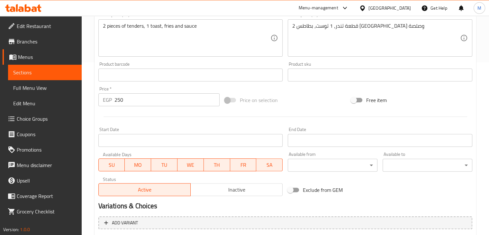
scroll to position [265, 0]
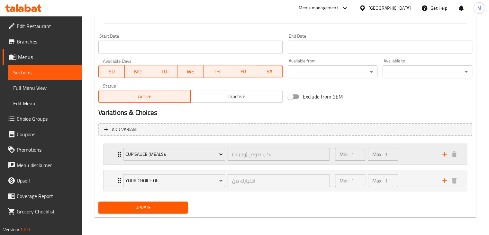
click at [411, 155] on div "Min: 1 ​ Max: 1 ​" at bounding box center [384, 154] width 107 height 21
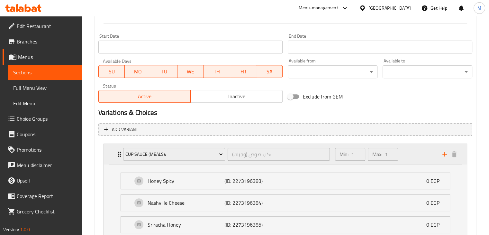
scroll to position [387, 0]
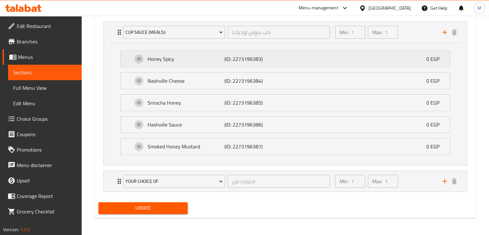
click at [306, 65] on div "Honey Spicy (ID: 2273196383) 0 EGP" at bounding box center [286, 59] width 309 height 16
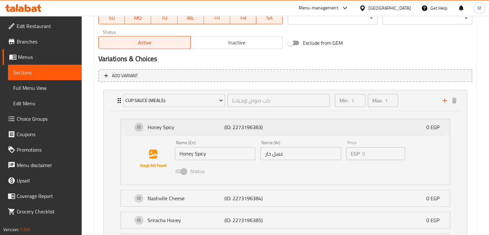
scroll to position [315, 0]
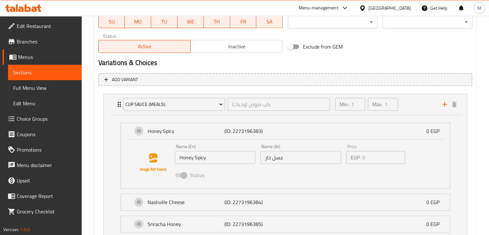
click at [47, 110] on link "Edit Menu" at bounding box center [45, 102] width 74 height 15
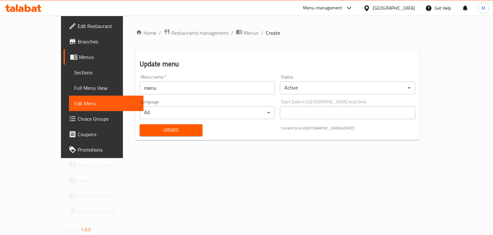
click at [78, 122] on span "Choice Groups" at bounding box center [108, 119] width 61 height 8
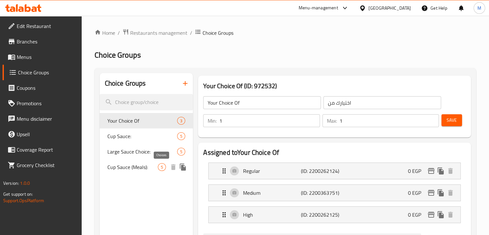
click at [163, 166] on span "5" at bounding box center [161, 167] width 7 height 6
type input "Cup Sauce (Meals):"
type input "كب صوص (وجبات):"
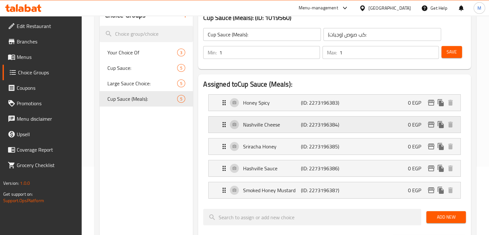
scroll to position [68, 0]
click at [363, 110] on div "Honey Spicy (ID: 2273196383) 0 EGP" at bounding box center [336, 102] width 232 height 16
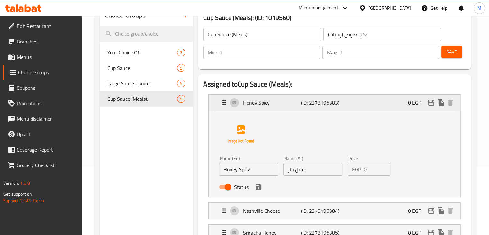
click at [431, 101] on icon "edit" at bounding box center [431, 103] width 6 height 6
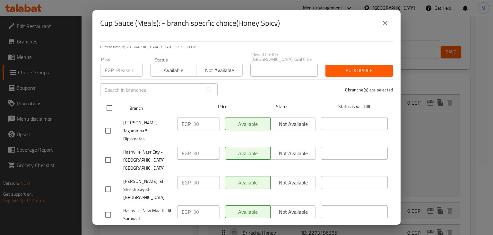
click at [107, 106] on input "checkbox" at bounding box center [109, 107] width 13 height 13
checkbox input "true"
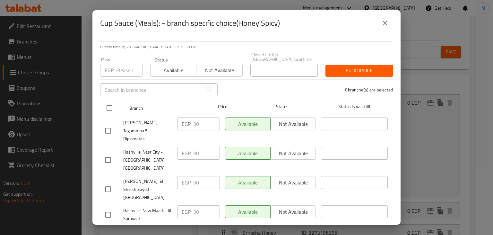
checkbox input "true"
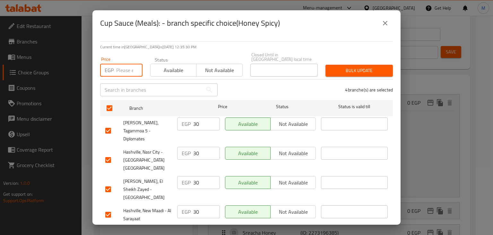
click at [118, 67] on input "number" at bounding box center [129, 70] width 26 height 13
type input "0"
click at [167, 71] on span "Available" at bounding box center [173, 70] width 41 height 9
click at [360, 73] on span "Bulk update" at bounding box center [359, 71] width 57 height 8
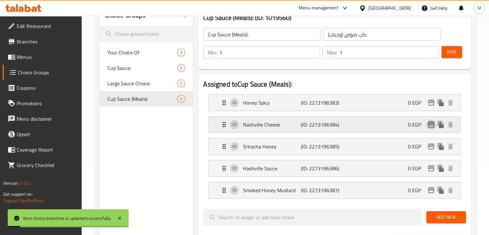
click at [429, 123] on icon "edit" at bounding box center [431, 124] width 6 height 6
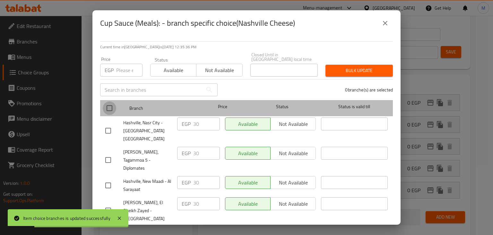
click at [115, 111] on input "checkbox" at bounding box center [109, 107] width 13 height 13
checkbox input "true"
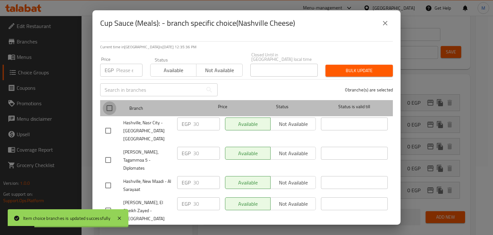
checkbox input "true"
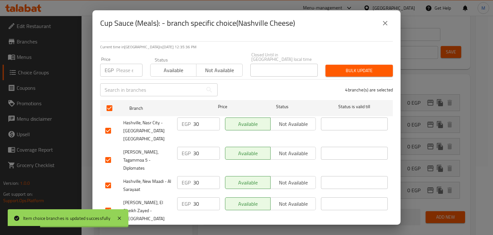
click at [125, 73] on input "number" at bounding box center [129, 70] width 26 height 13
type input "0"
click at [193, 66] on span "Available" at bounding box center [173, 70] width 41 height 9
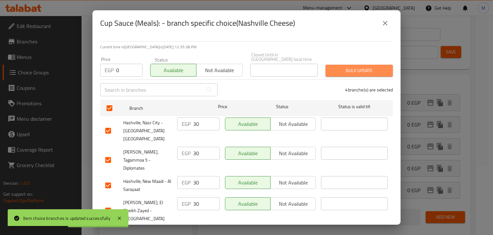
click at [360, 67] on span "Bulk update" at bounding box center [359, 71] width 57 height 8
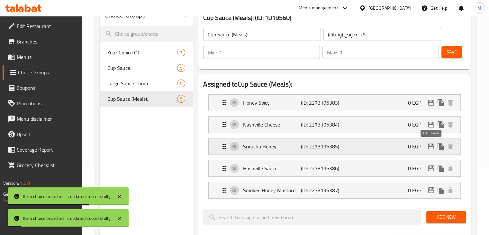
click at [426, 145] on button "edit" at bounding box center [431, 146] width 10 height 10
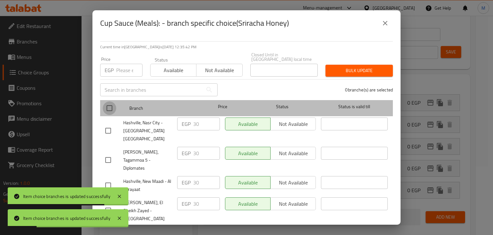
click at [107, 104] on input "checkbox" at bounding box center [109, 107] width 13 height 13
checkbox input "true"
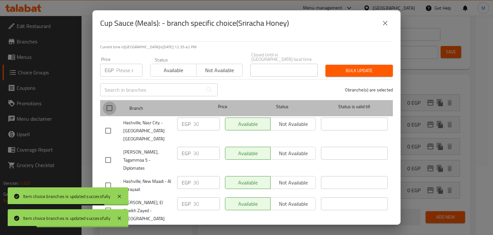
checkbox input "true"
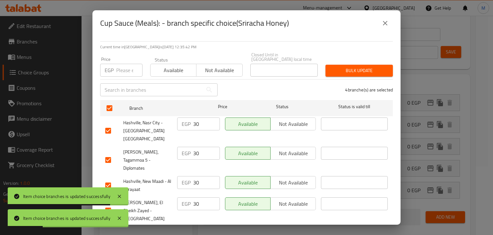
click at [130, 79] on div "Price EGP Price" at bounding box center [121, 66] width 50 height 27
click at [121, 74] on input "number" at bounding box center [129, 70] width 26 height 13
type input "0"
click at [163, 72] on span "Available" at bounding box center [173, 70] width 41 height 9
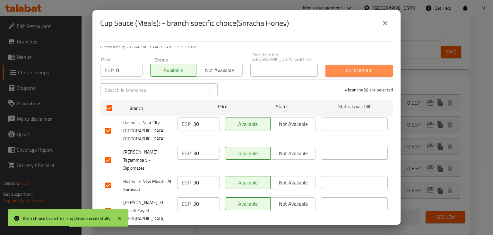
click at [358, 73] on span "Bulk update" at bounding box center [359, 71] width 57 height 8
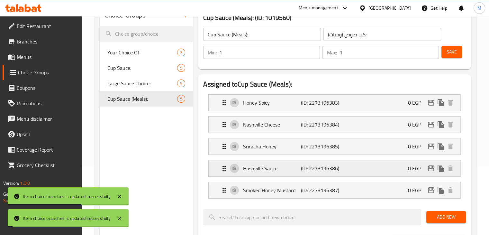
click at [432, 169] on icon "edit" at bounding box center [431, 168] width 8 height 8
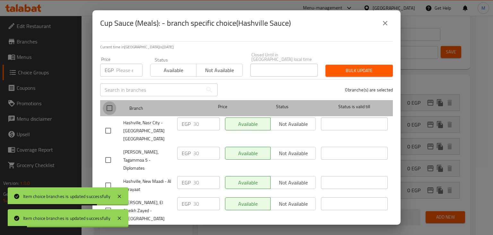
click at [109, 108] on input "checkbox" at bounding box center [109, 107] width 13 height 13
checkbox input "true"
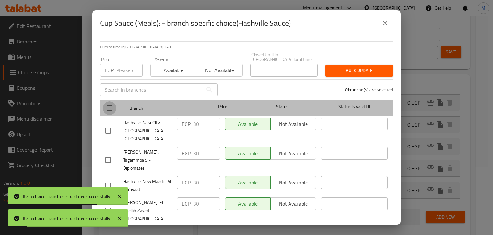
checkbox input "true"
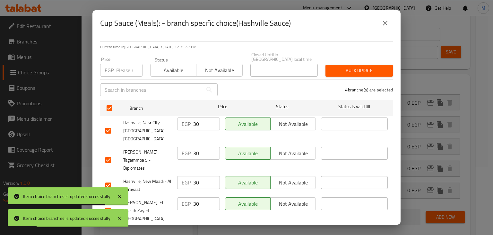
click at [117, 70] on input "number" at bounding box center [129, 70] width 26 height 13
type input "0"
click at [170, 72] on span "Available" at bounding box center [173, 70] width 41 height 9
click at [347, 70] on span "Bulk update" at bounding box center [359, 71] width 57 height 8
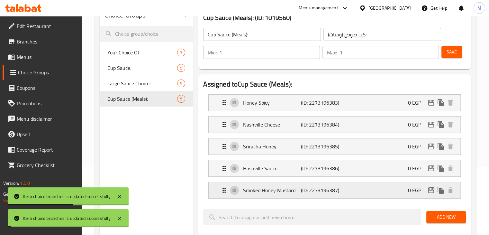
click at [430, 189] on icon "edit" at bounding box center [431, 190] width 8 height 8
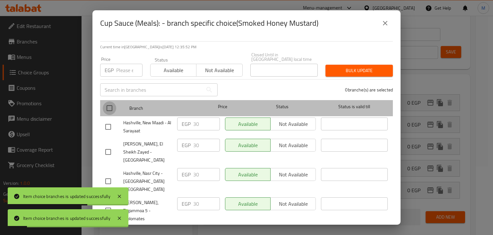
click at [112, 111] on input "checkbox" at bounding box center [109, 107] width 13 height 13
checkbox input "true"
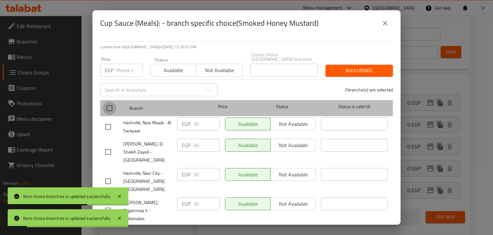
checkbox input "true"
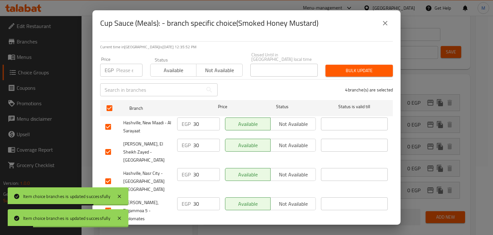
click at [121, 71] on input "number" at bounding box center [129, 70] width 26 height 13
type input "0"
click at [175, 74] on span "Available" at bounding box center [173, 70] width 41 height 9
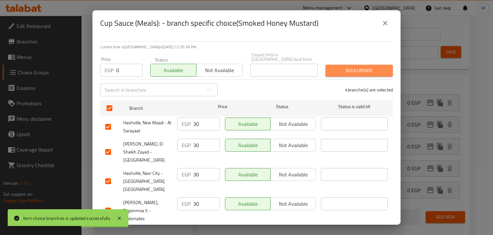
click at [378, 70] on span "Bulk update" at bounding box center [359, 71] width 57 height 8
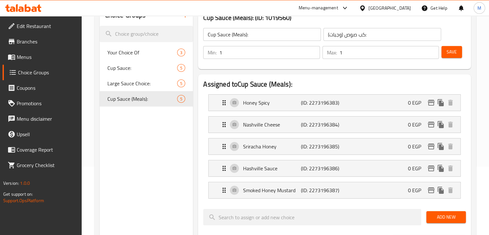
click at [37, 11] on icon at bounding box center [23, 8] width 36 height 8
